Goal: Task Accomplishment & Management: Manage account settings

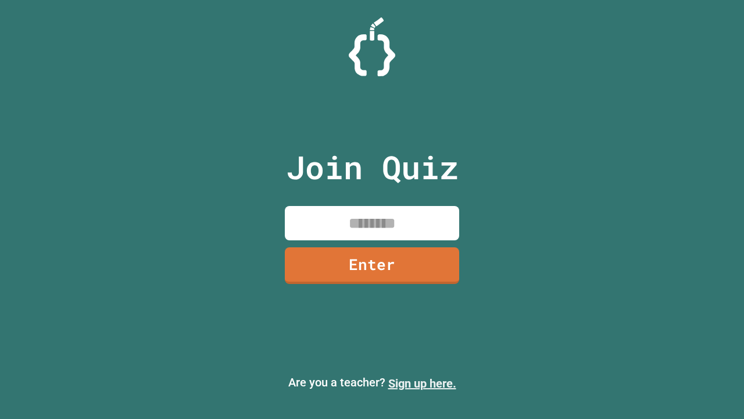
click at [422, 383] on link "Sign up here." at bounding box center [422, 383] width 68 height 14
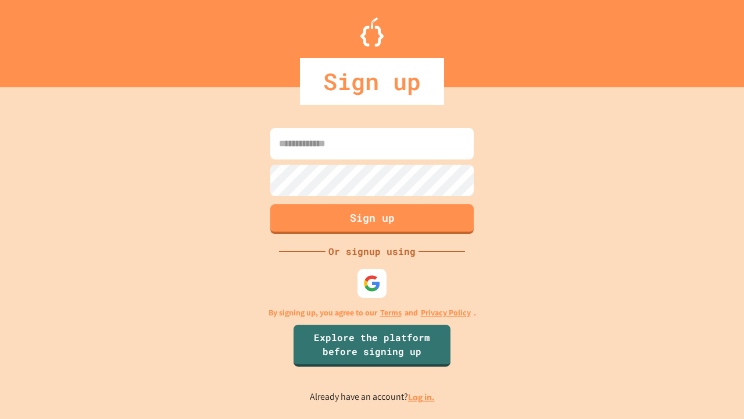
click at [422, 396] on link "Log in." at bounding box center [421, 397] width 27 height 12
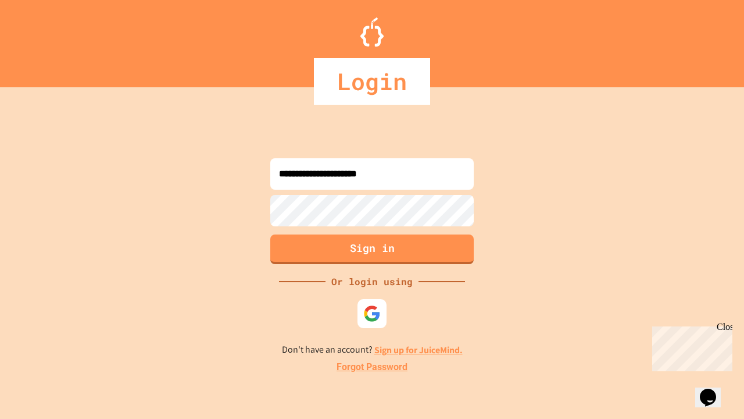
type input "**********"
